Goal: Task Accomplishment & Management: Manage account settings

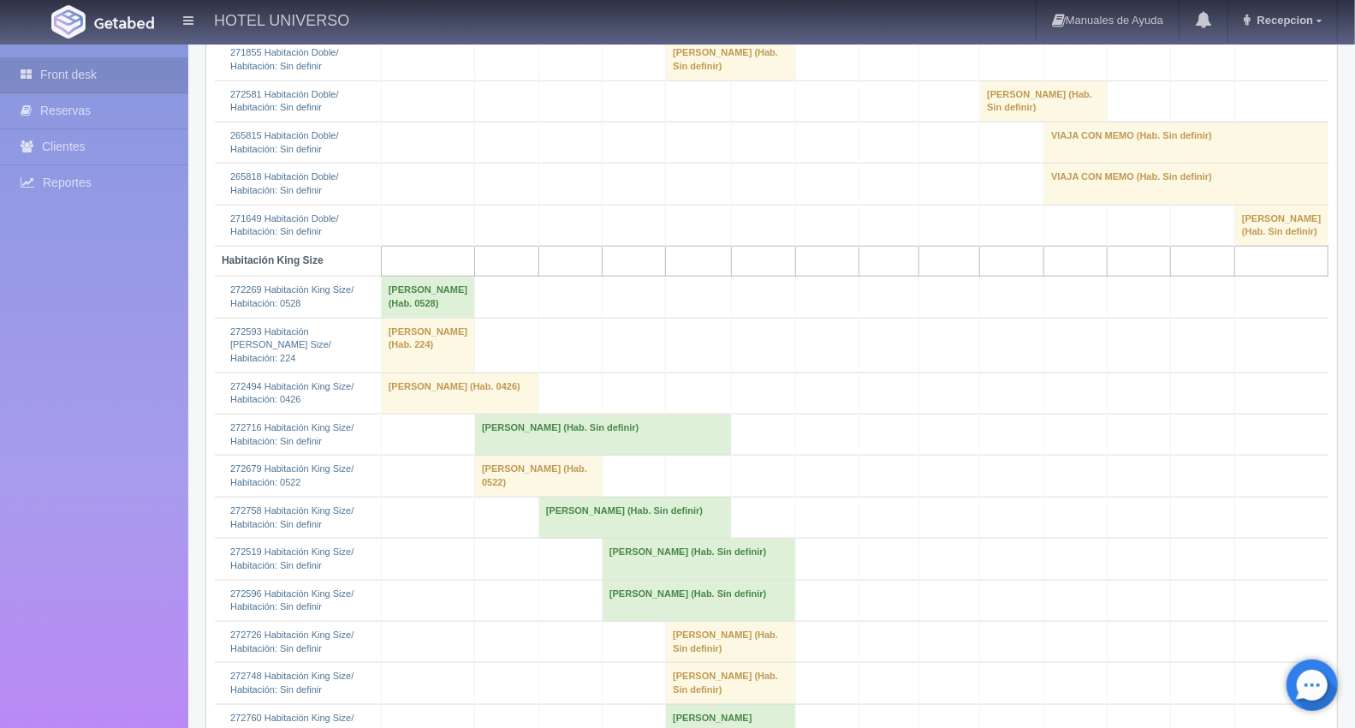
scroll to position [951, 0]
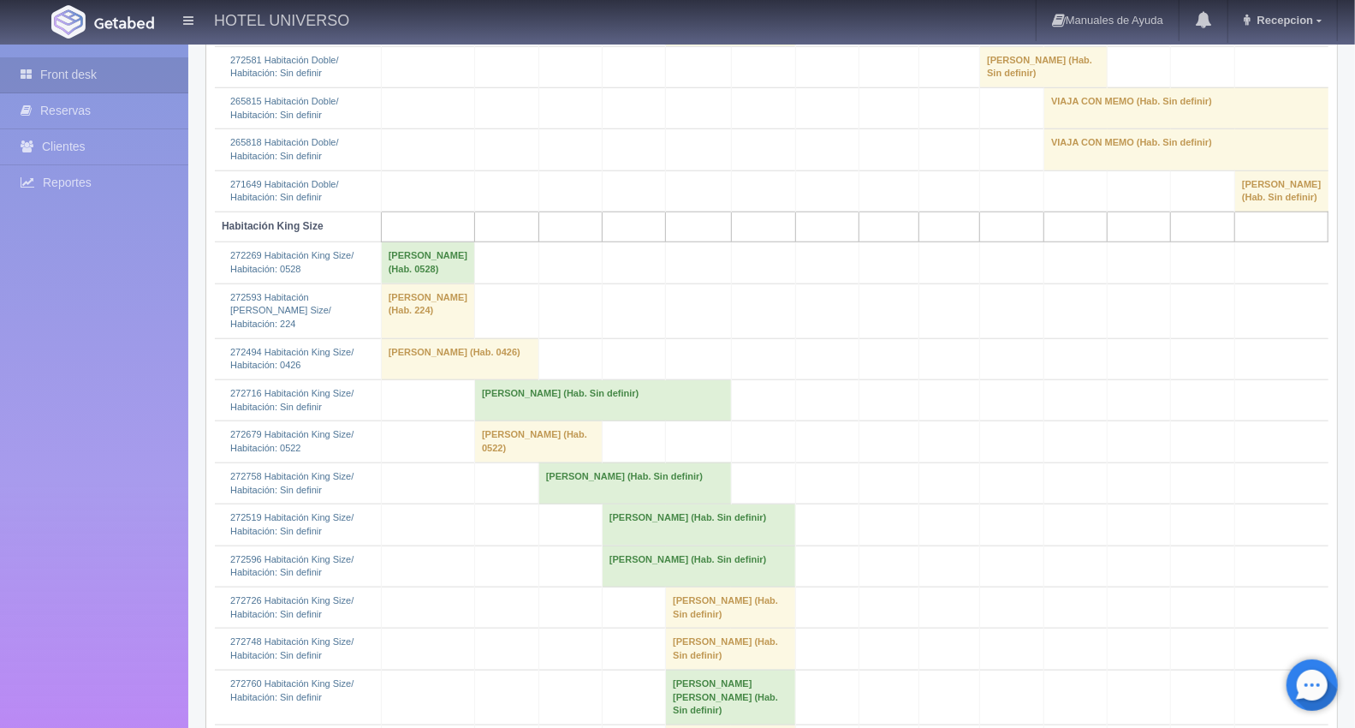
click at [492, 421] on td "[PERSON_NAME] (Hab. Sin definir)" at bounding box center [603, 400] width 257 height 41
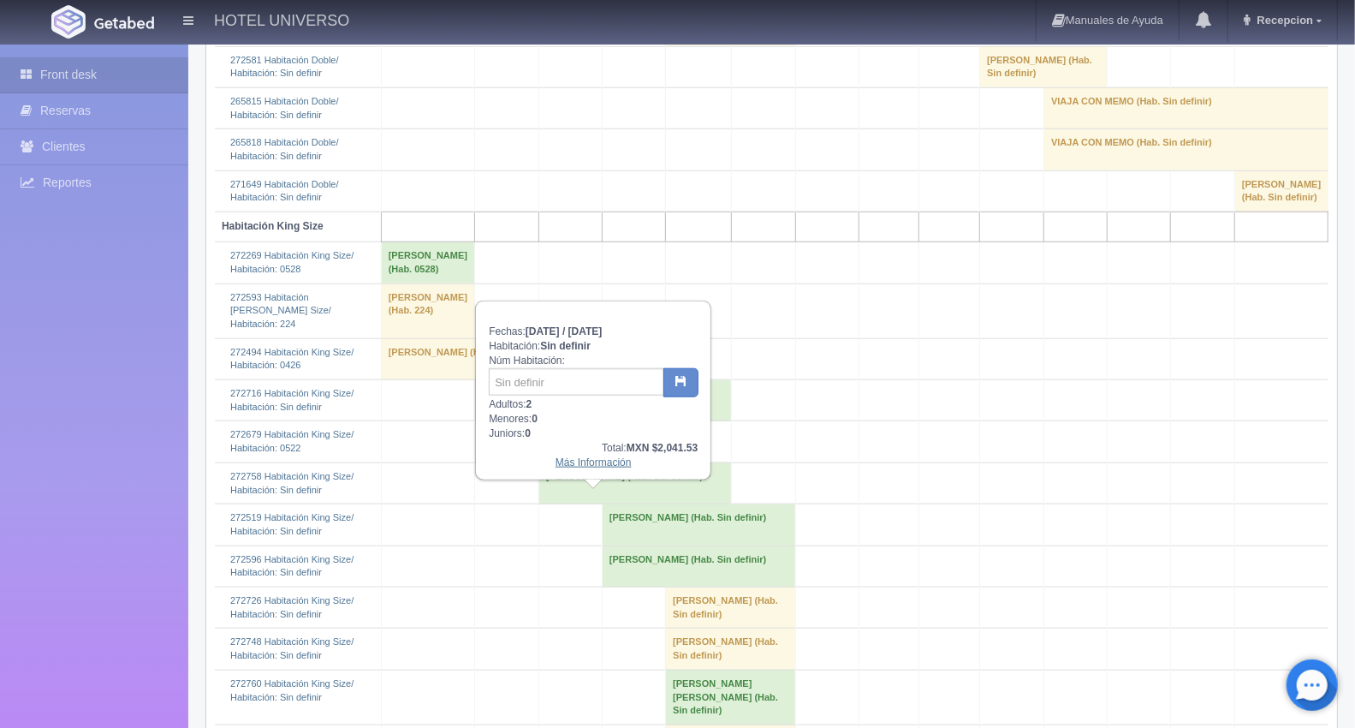
click at [584, 460] on link "Más Información" at bounding box center [594, 462] width 76 height 12
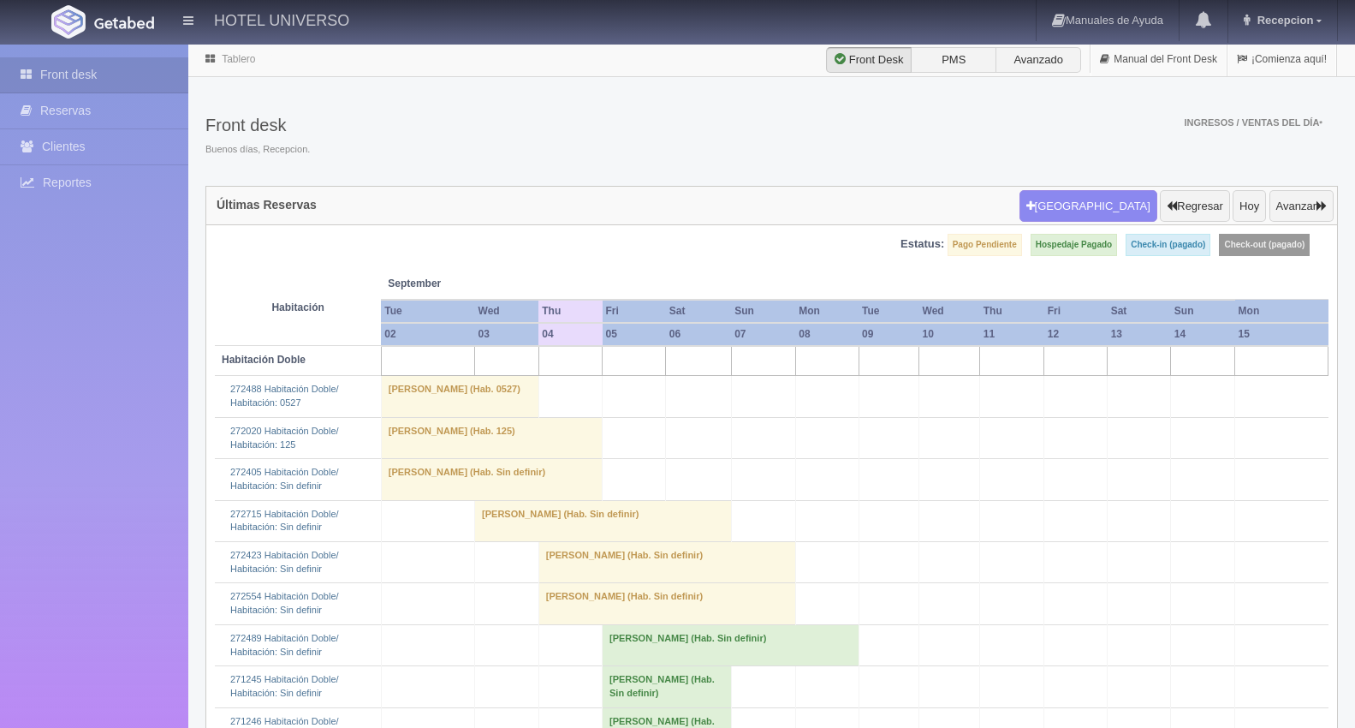
scroll to position [951, 0]
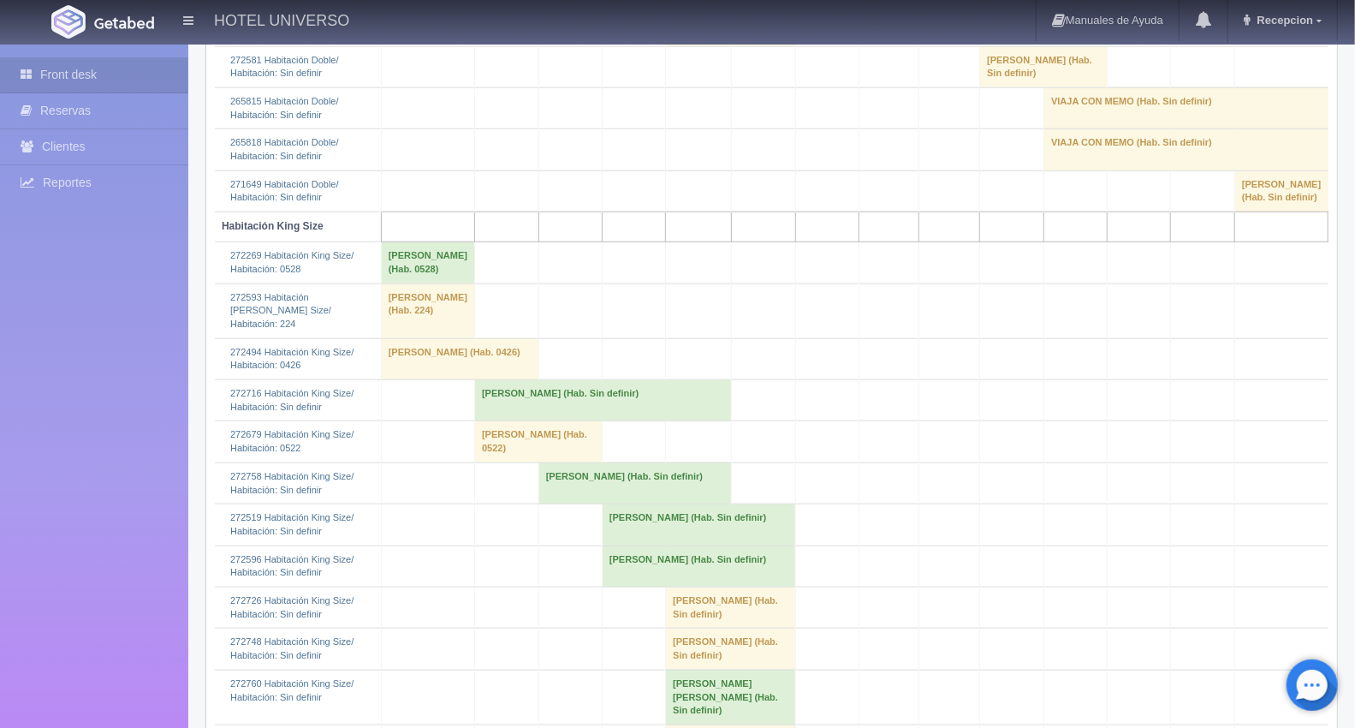
click at [485, 421] on td "Magdiel Leyva (Hab. Sin definir)" at bounding box center [603, 400] width 257 height 41
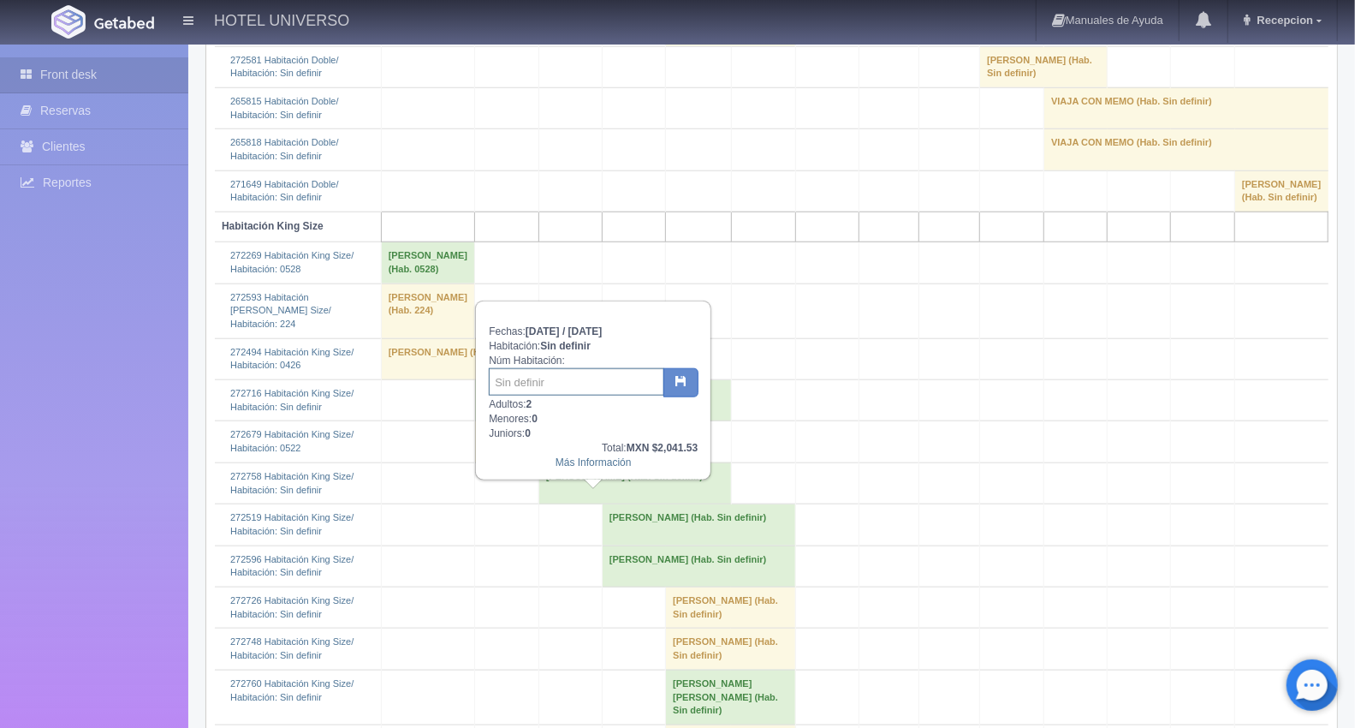
click at [514, 381] on input "text" at bounding box center [576, 381] width 175 height 27
type input "324"
click at [674, 389] on button "button" at bounding box center [680, 382] width 35 height 29
